Goal: Find specific page/section: Find specific page/section

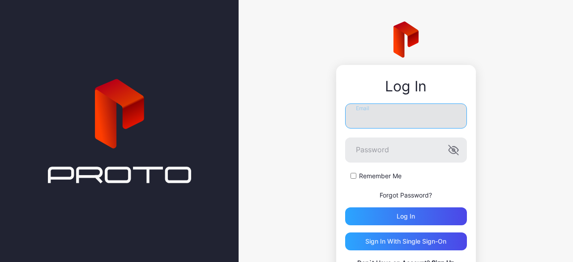
click at [378, 119] on input "Email" at bounding box center [406, 115] width 122 height 25
type input "**********"
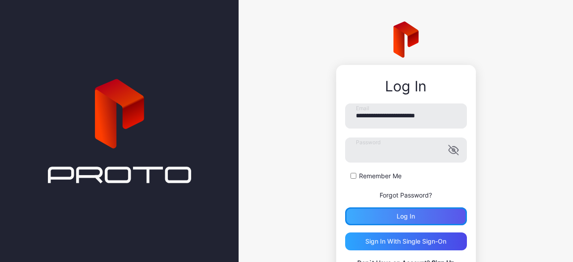
click at [369, 223] on div "Log in" at bounding box center [406, 216] width 122 height 18
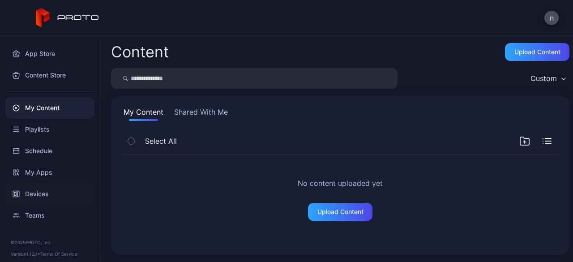
click at [48, 195] on div "Devices" at bounding box center [49, 193] width 89 height 21
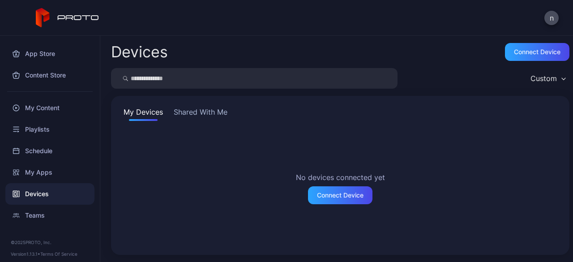
click at [202, 116] on button "Shared With Me" at bounding box center [200, 114] width 57 height 14
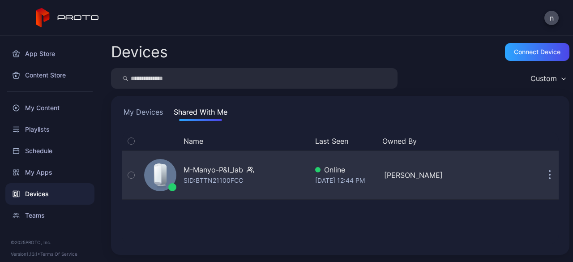
click at [196, 164] on div "M-Manyo-P&I_lab" at bounding box center [214, 169] width 60 height 11
